Goal: Task Accomplishment & Management: Use online tool/utility

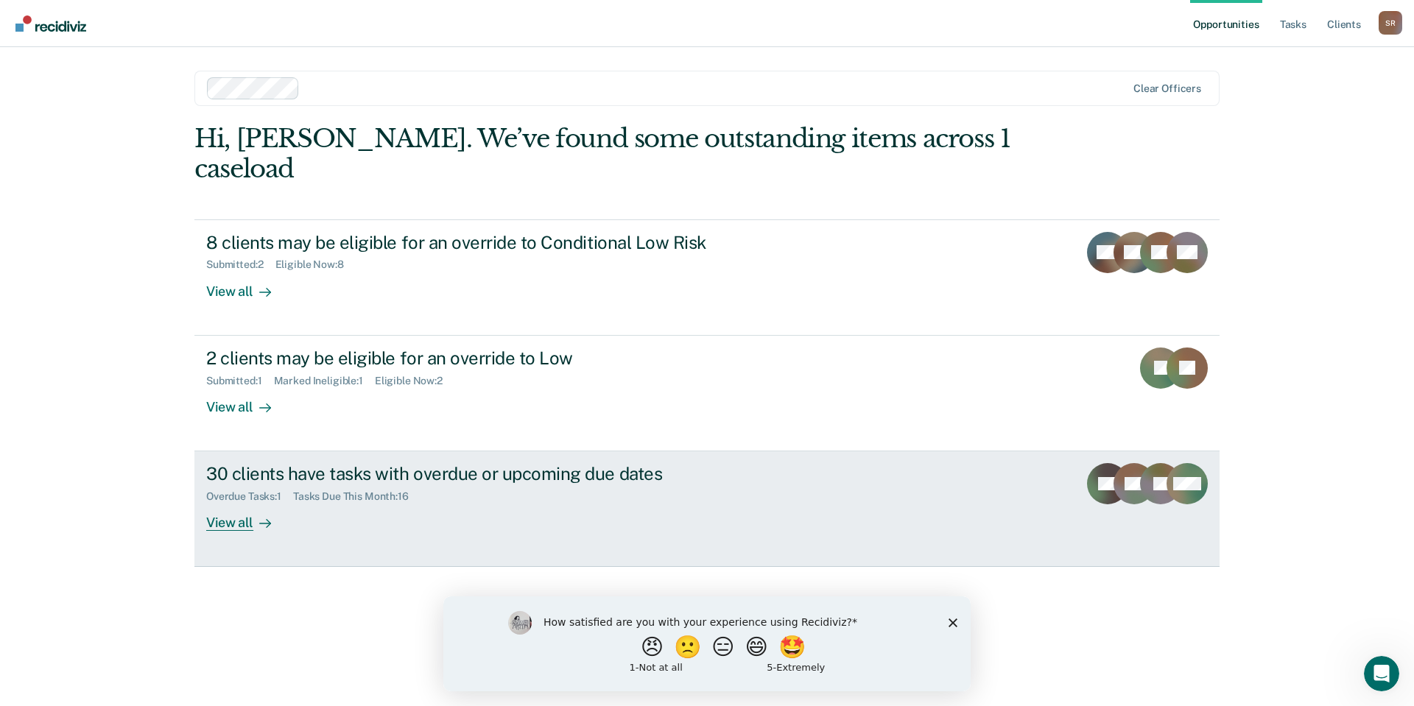
click at [331, 463] on div "30 clients have tasks with overdue or upcoming due dates" at bounding box center [464, 473] width 517 height 21
click at [222, 503] on div "View all" at bounding box center [247, 517] width 82 height 29
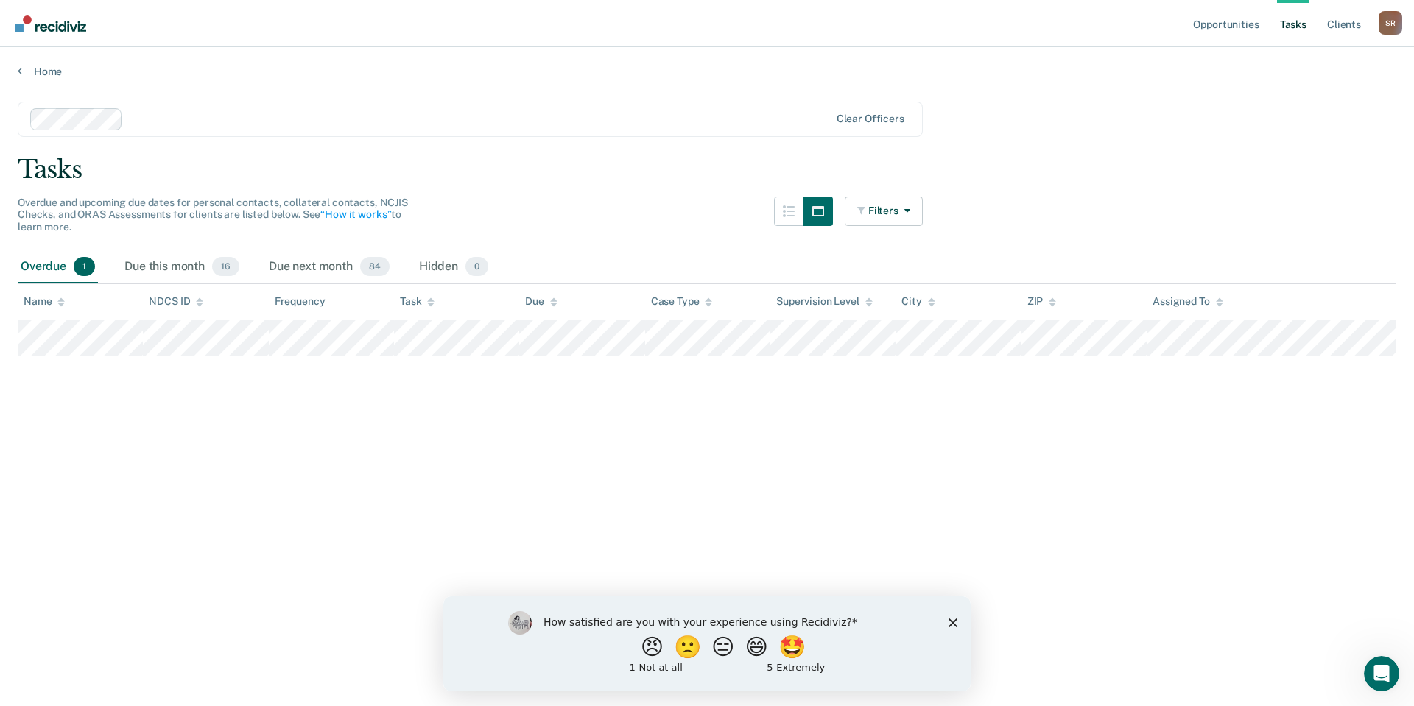
click at [955, 622] on icon "Close survey" at bounding box center [952, 622] width 9 height 9
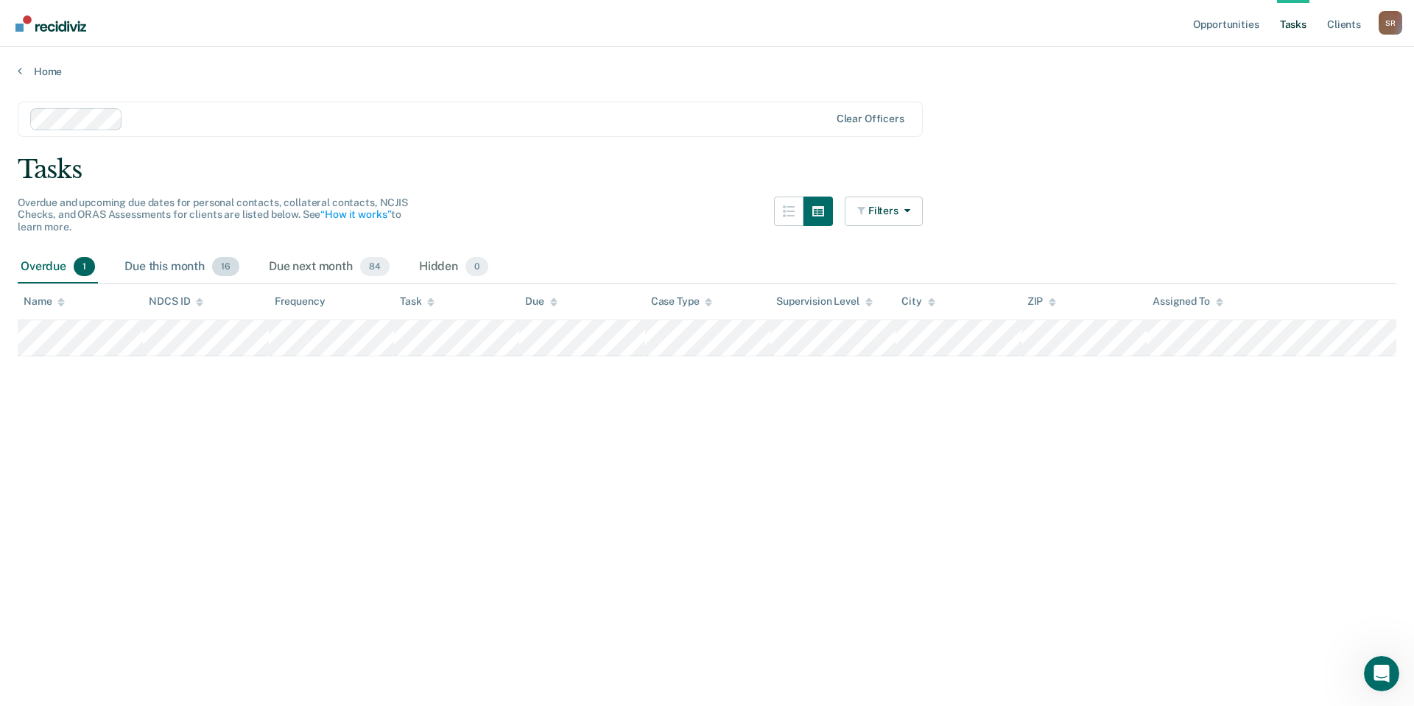
click at [227, 263] on span "16" at bounding box center [225, 266] width 27 height 19
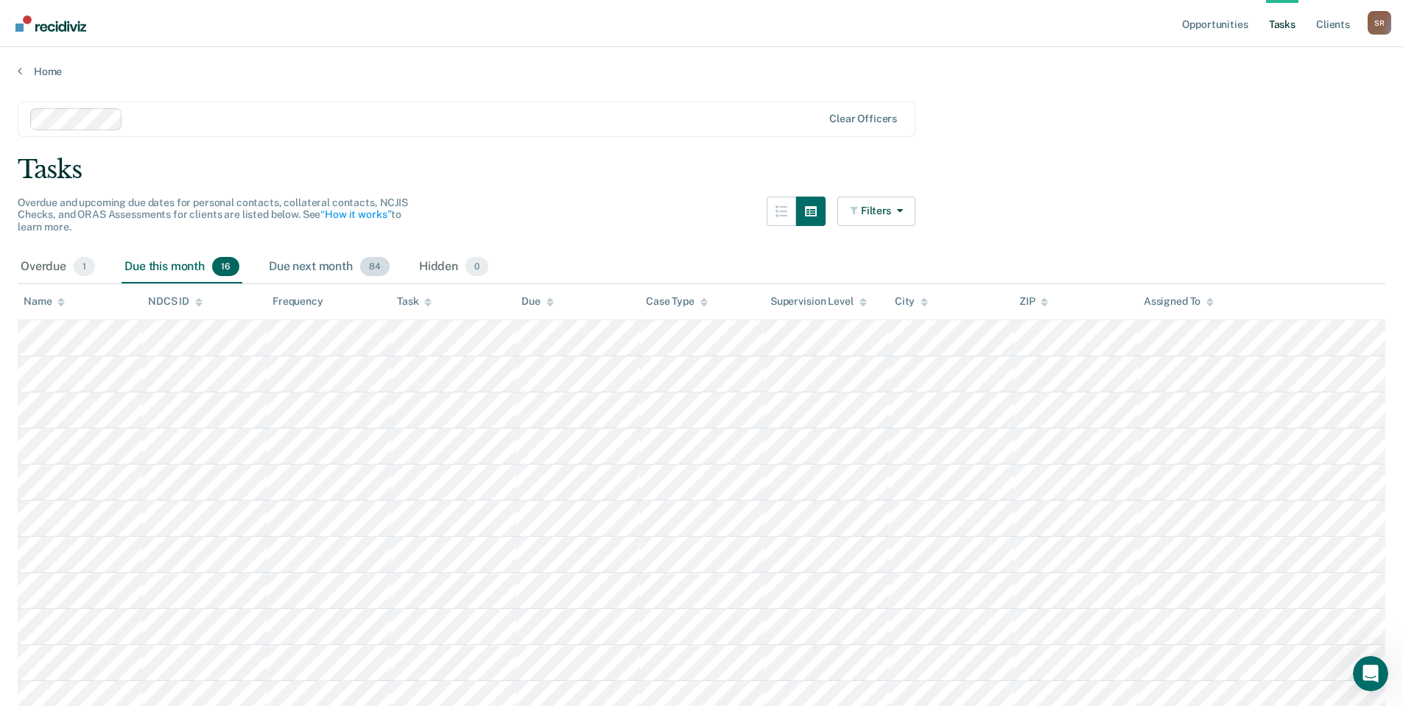
click at [374, 264] on span "84" at bounding box center [374, 266] width 29 height 19
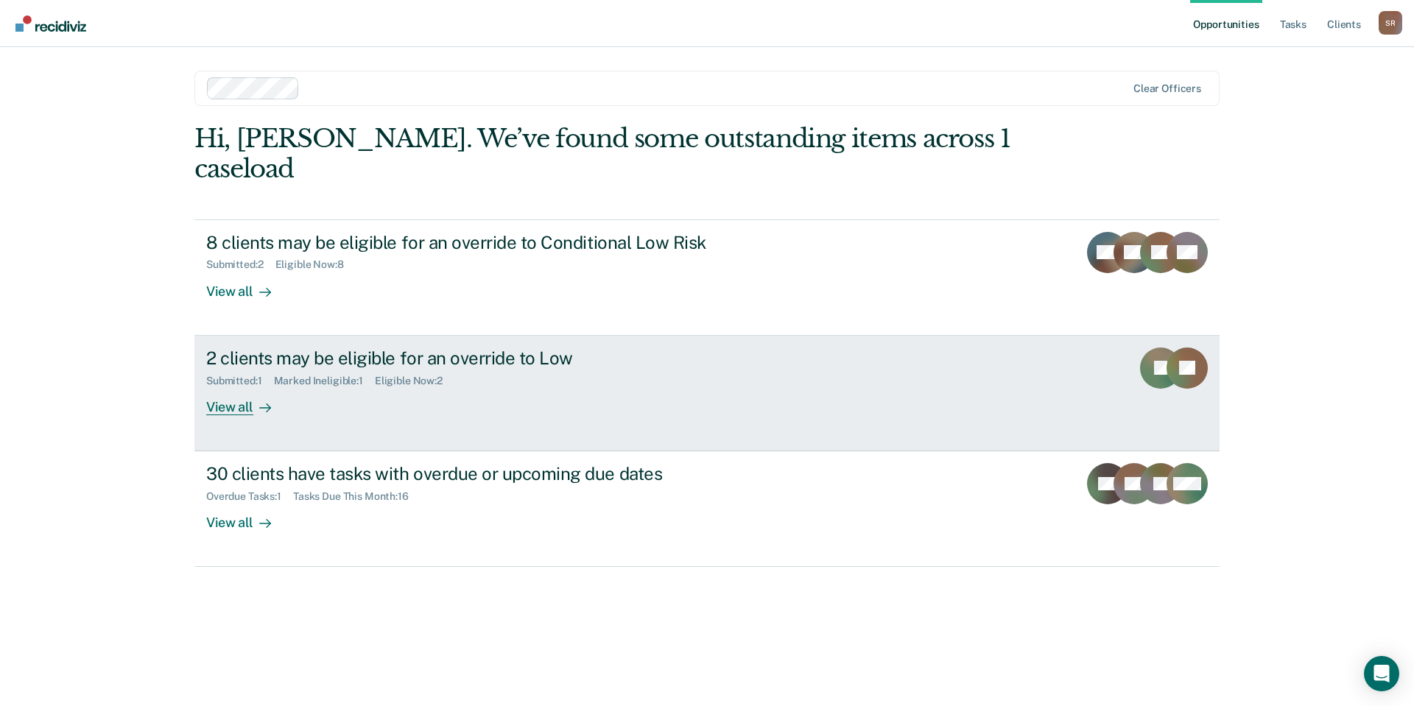
click at [242, 387] on div "View all" at bounding box center [247, 401] width 82 height 29
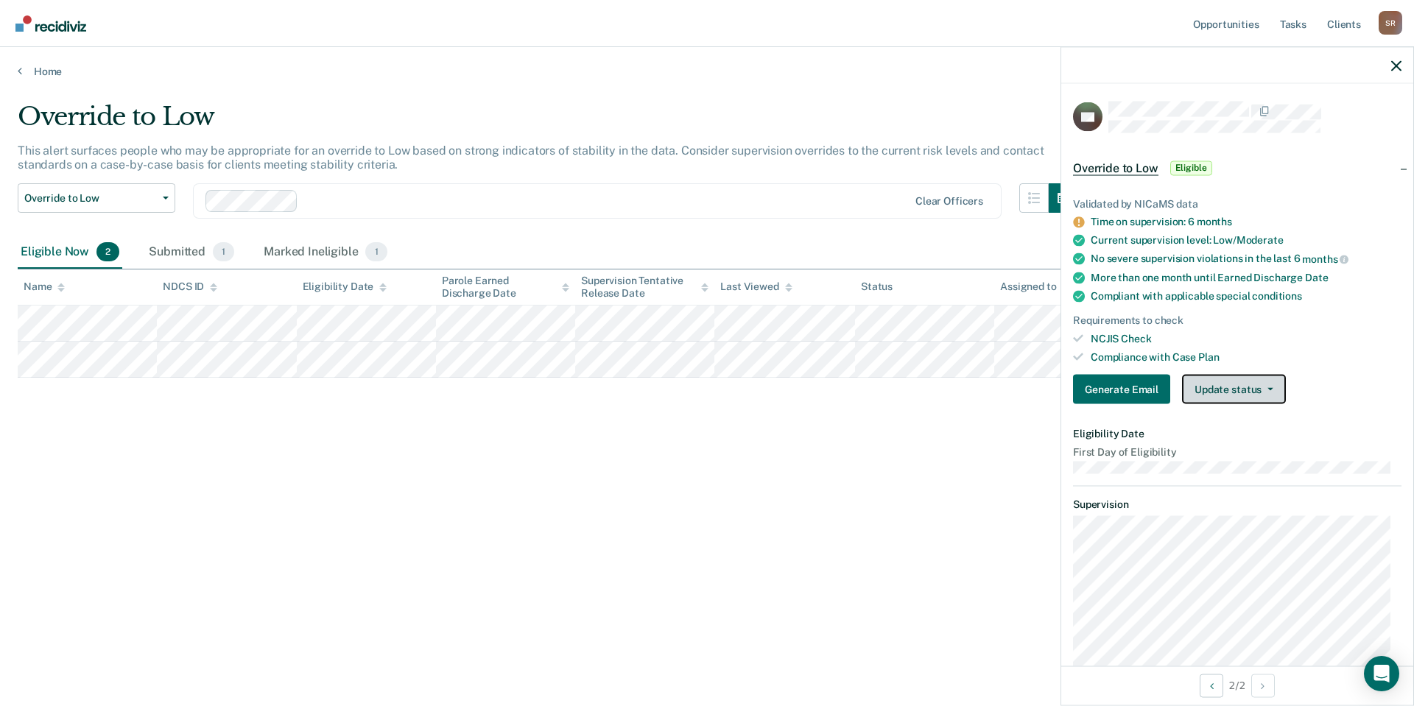
click at [1261, 388] on span "button" at bounding box center [1267, 389] width 12 height 3
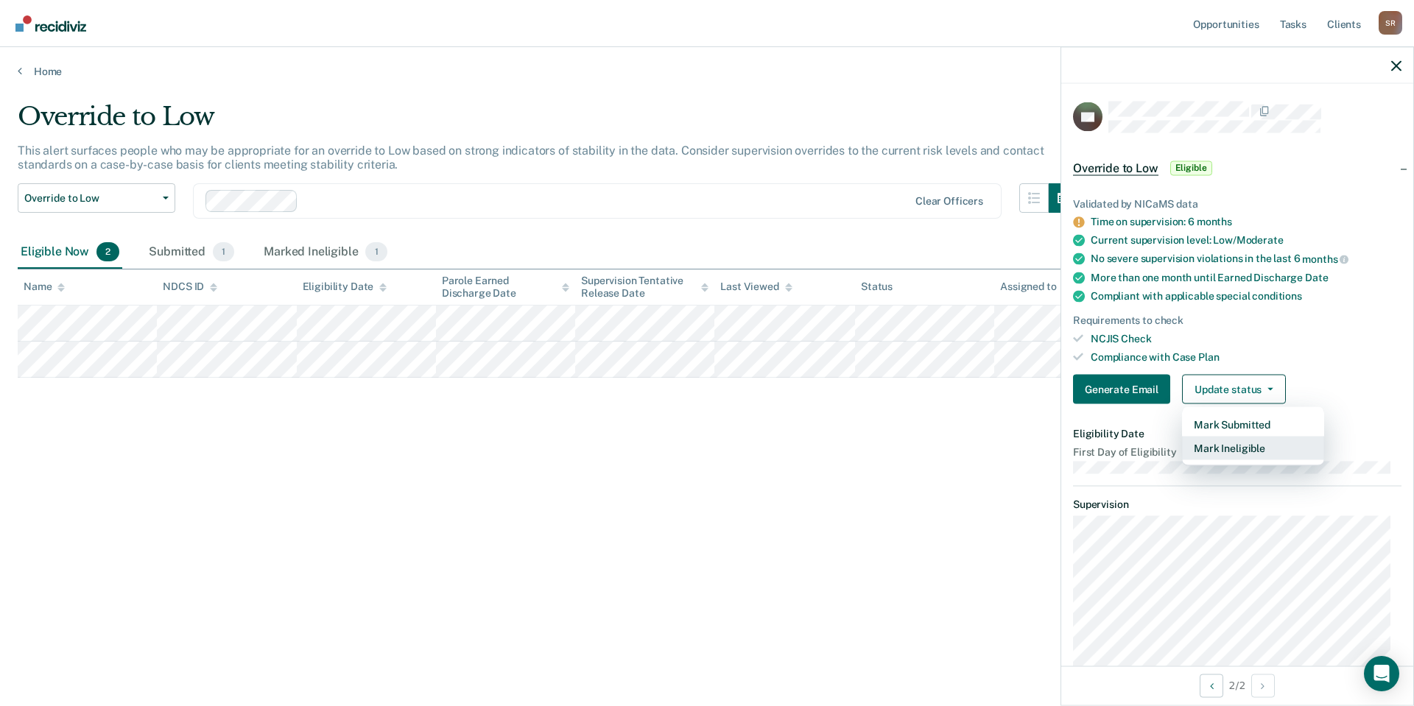
click at [1245, 448] on button "Mark Ineligible" at bounding box center [1253, 449] width 142 height 24
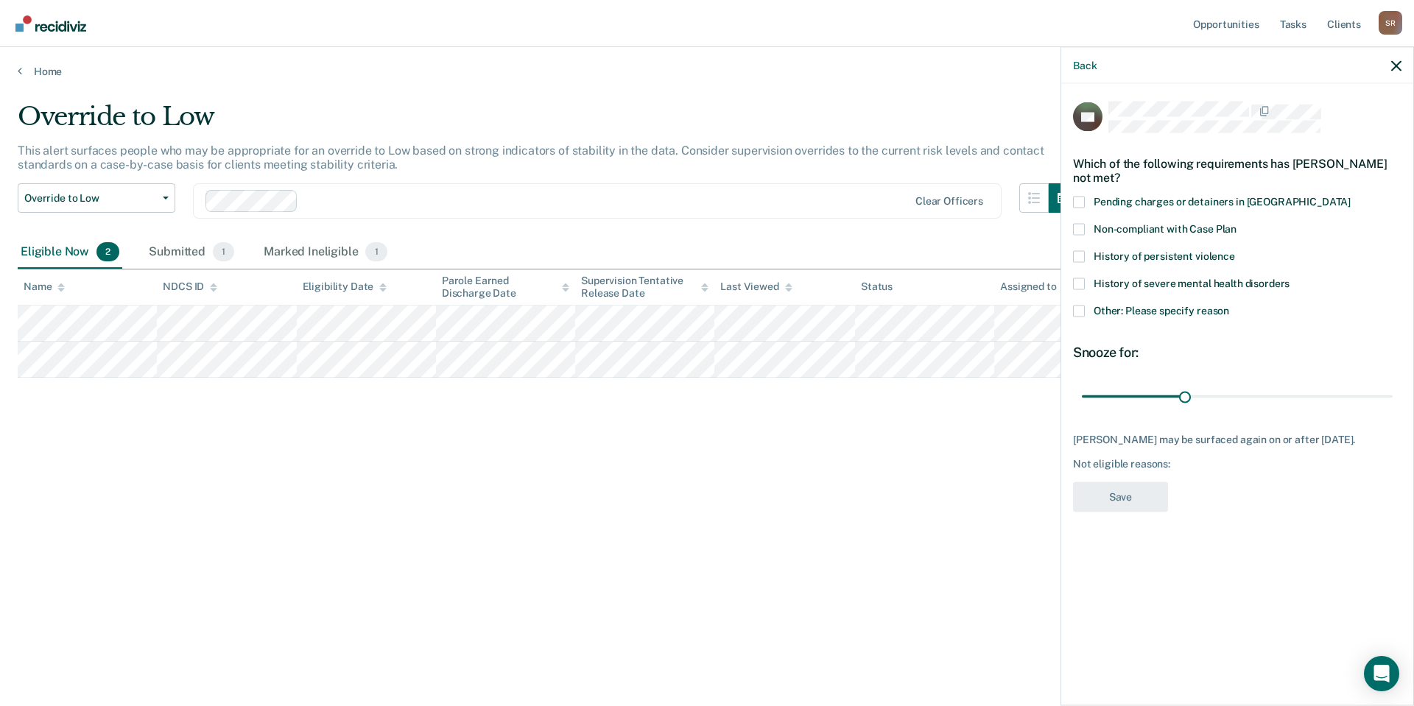
click at [1080, 309] on span at bounding box center [1079, 311] width 12 height 12
click at [1229, 305] on input "Other: Please specify reason" at bounding box center [1229, 305] width 0 height 0
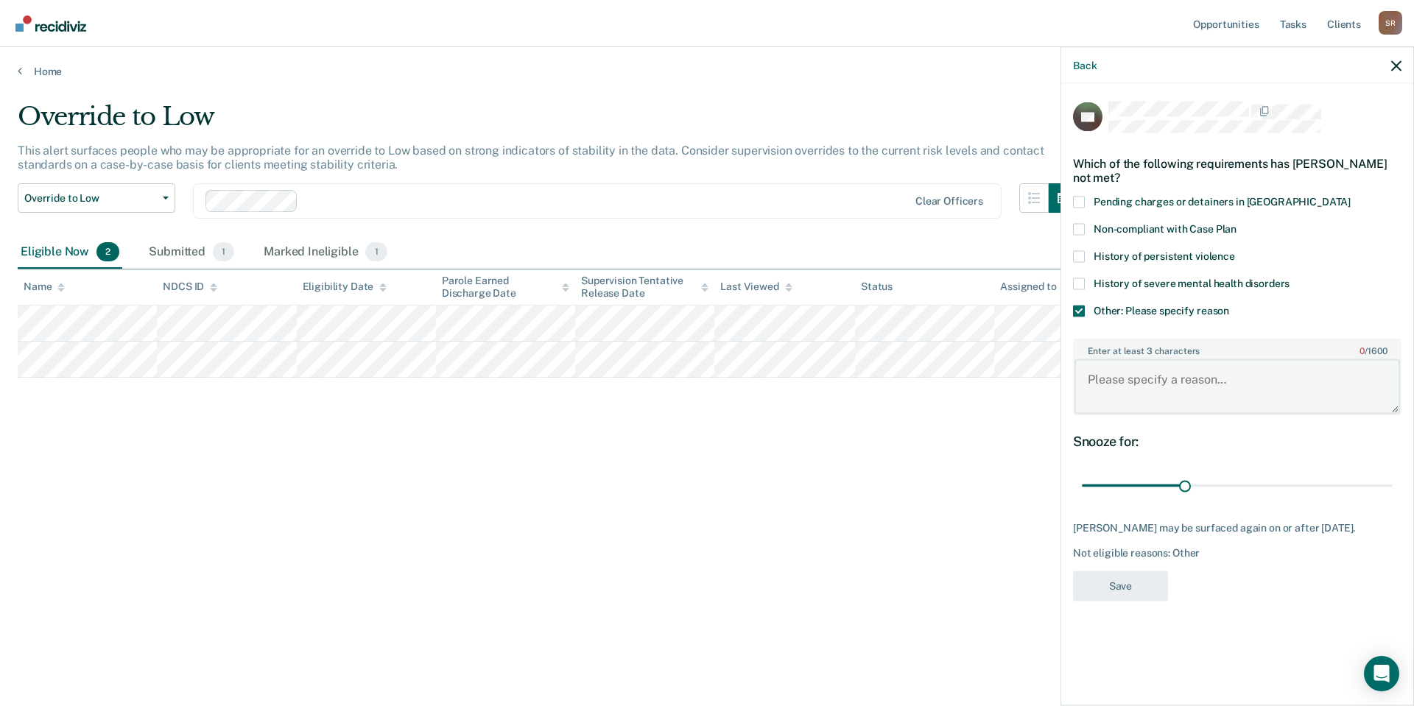
click at [1102, 379] on textarea "Enter at least 3 characters 0 / 1600" at bounding box center [1236, 386] width 325 height 54
type textarea "Just failed UA"
click at [1132, 594] on button "Save" at bounding box center [1120, 586] width 95 height 30
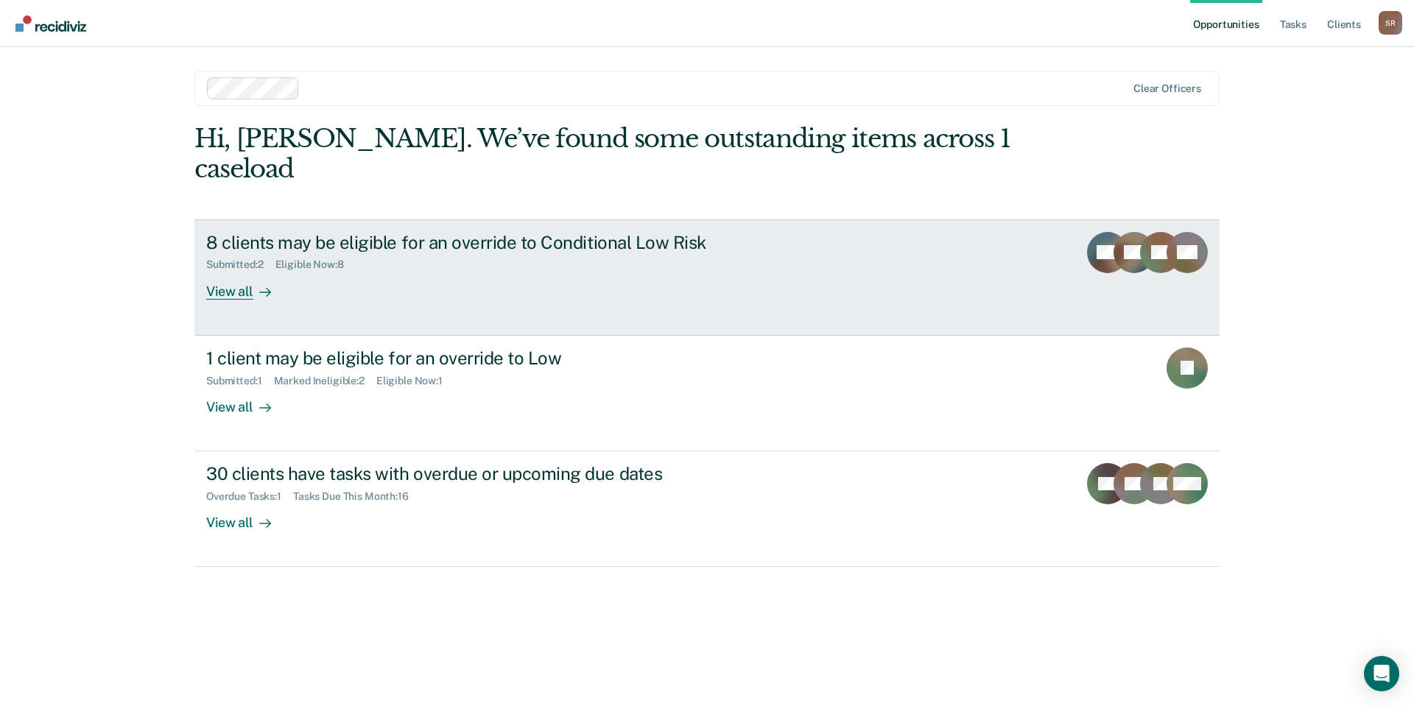
click at [309, 232] on div "8 clients may be eligible for an override to Conditional Low Risk" at bounding box center [464, 242] width 517 height 21
